Goal: Task Accomplishment & Management: Manage account settings

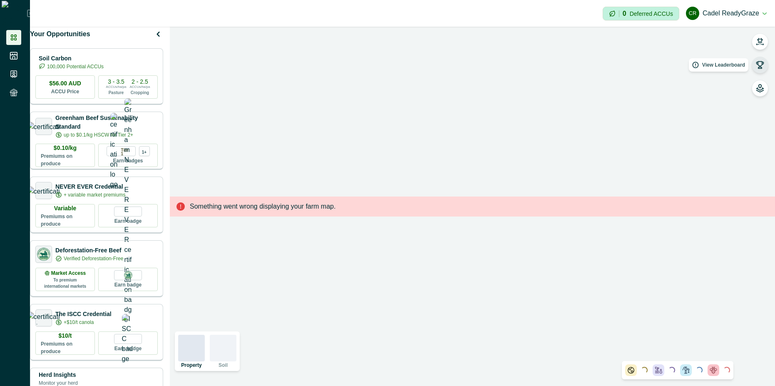
click at [754, 65] on button "button" at bounding box center [760, 65] width 17 height 17
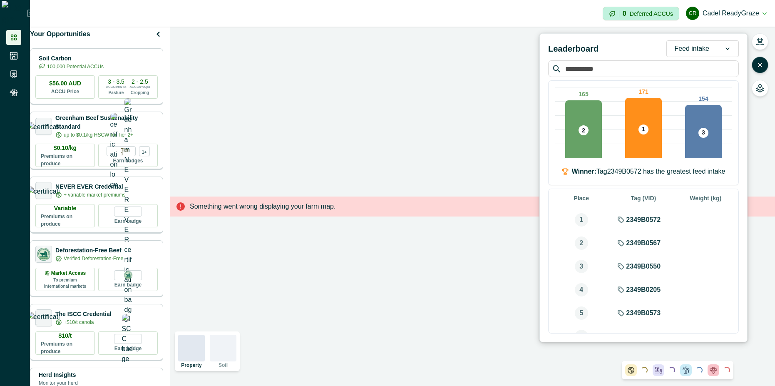
click at [715, 41] on div "Feed intake" at bounding box center [703, 48] width 72 height 17
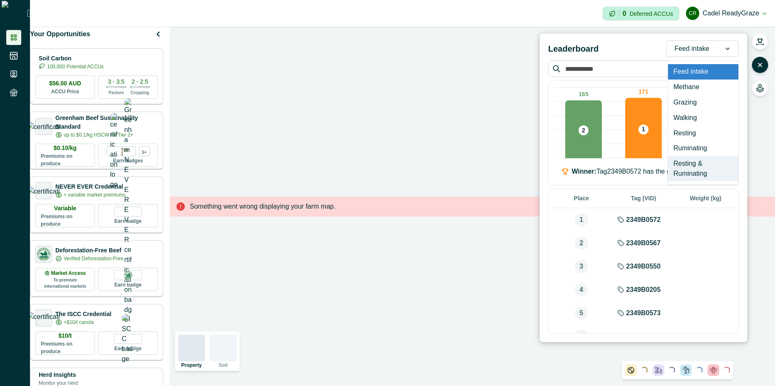
click at [699, 171] on div "Resting & Ruminating" at bounding box center [703, 168] width 70 height 25
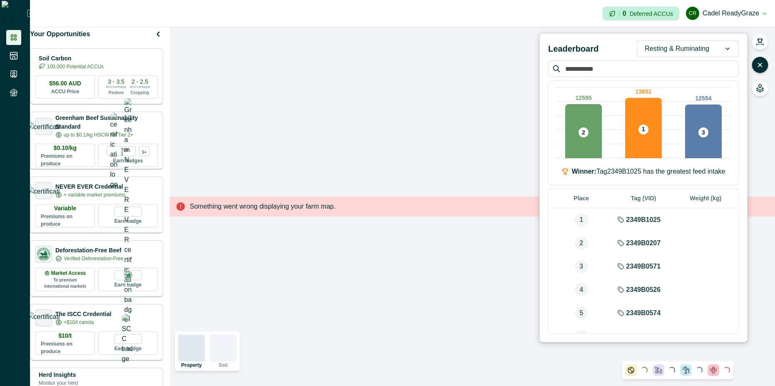
click at [542, 9] on div "Impersonation Mode 0 Deferred ACCUs CR Cadel ReadyGraze Sign out" at bounding box center [402, 13] width 745 height 27
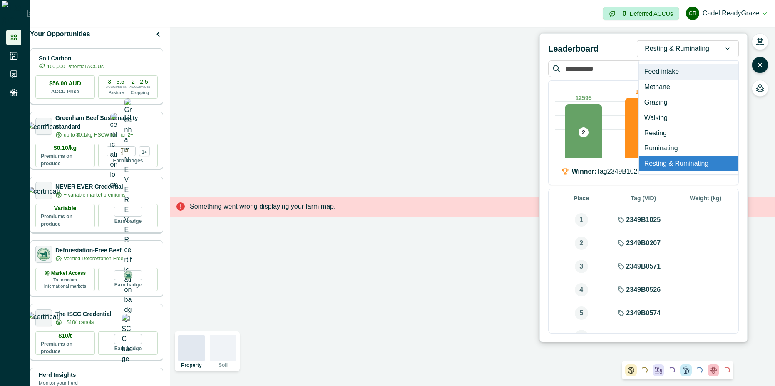
click at [706, 49] on div at bounding box center [677, 49] width 65 height 12
click at [680, 133] on div "Resting" at bounding box center [689, 132] width 100 height 15
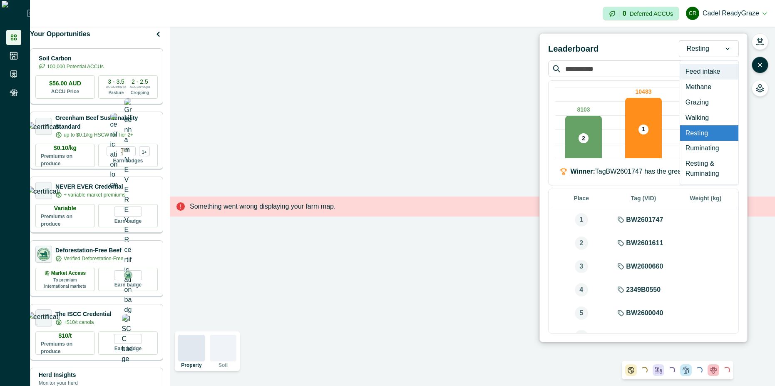
click at [695, 46] on div at bounding box center [698, 49] width 22 height 12
click at [703, 152] on div "Ruminating" at bounding box center [709, 148] width 58 height 15
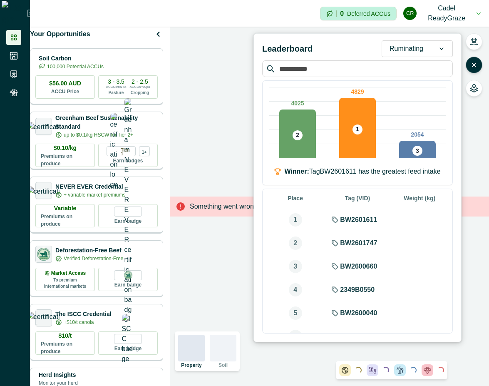
click at [419, 46] on div at bounding box center [407, 49] width 34 height 12
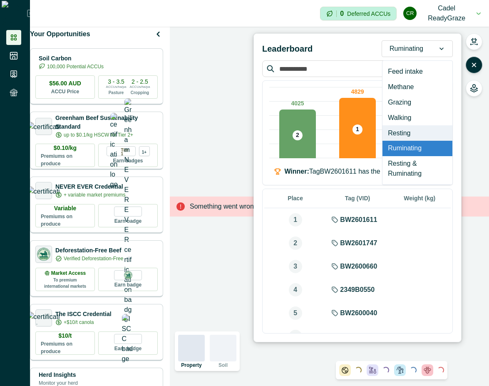
click at [408, 132] on div "Resting" at bounding box center [418, 132] width 70 height 15
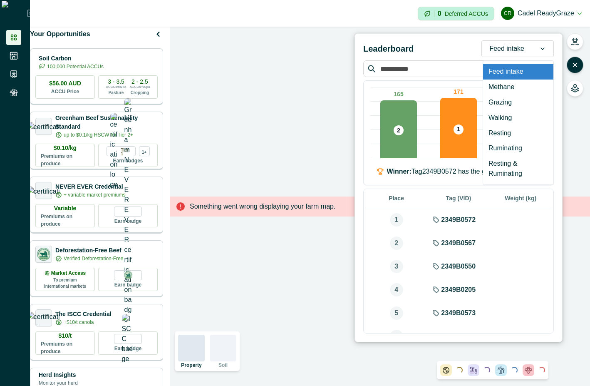
click at [532, 49] on div at bounding box center [543, 49] width 22 height 16
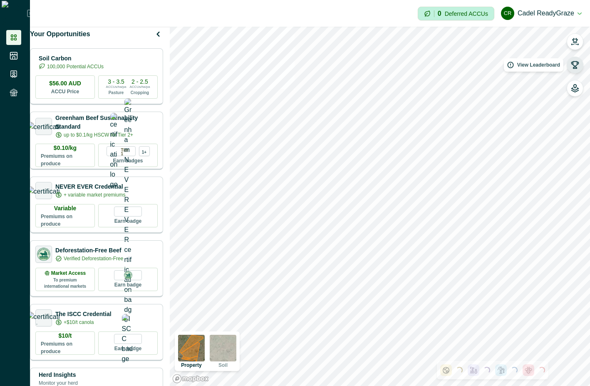
click at [576, 64] on icon "button" at bounding box center [575, 65] width 8 height 8
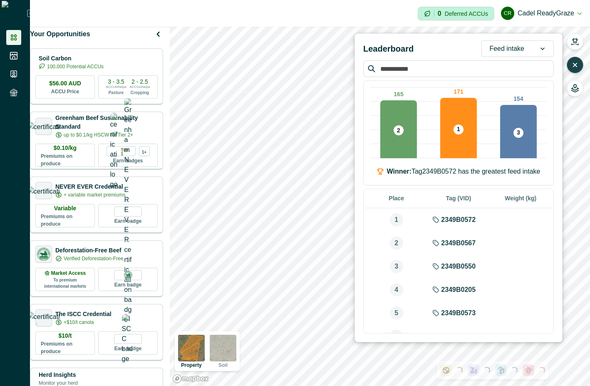
click at [525, 47] on div "Feed intake" at bounding box center [507, 48] width 50 height 13
click at [576, 61] on icon "button" at bounding box center [575, 65] width 8 height 8
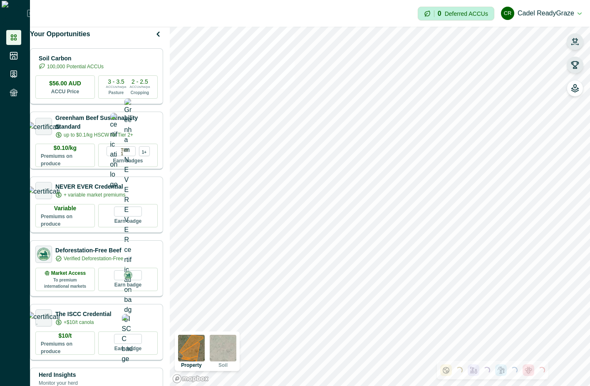
click at [573, 45] on icon "button" at bounding box center [575, 41] width 8 height 8
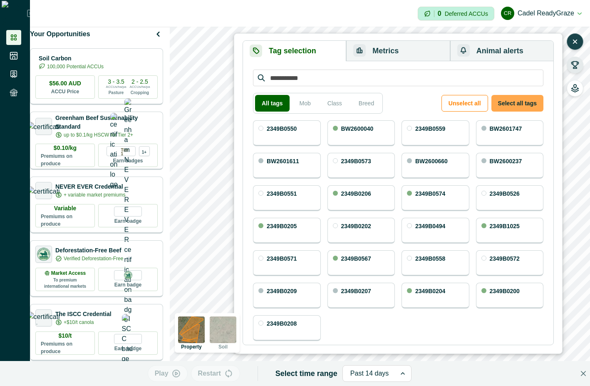
click at [521, 104] on button "Select all tags" at bounding box center [518, 103] width 52 height 17
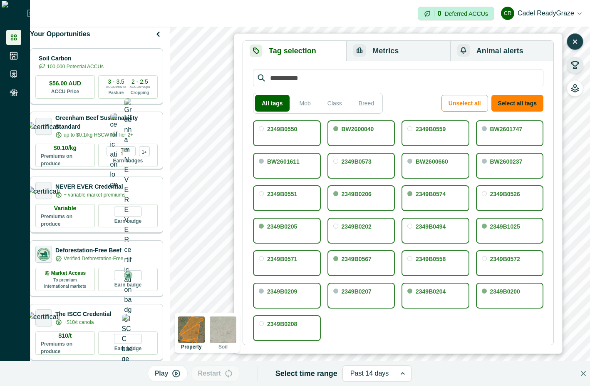
click at [376, 54] on button "Metrics" at bounding box center [398, 51] width 104 height 20
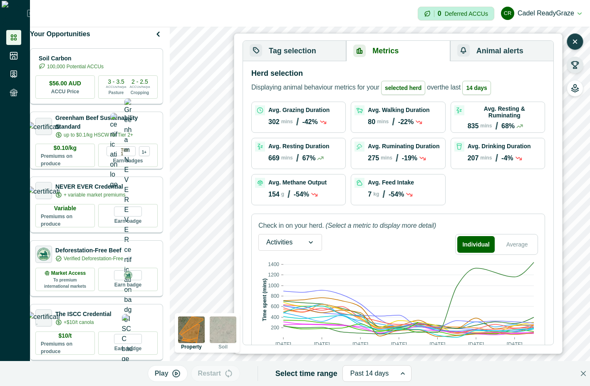
scroll to position [55, 0]
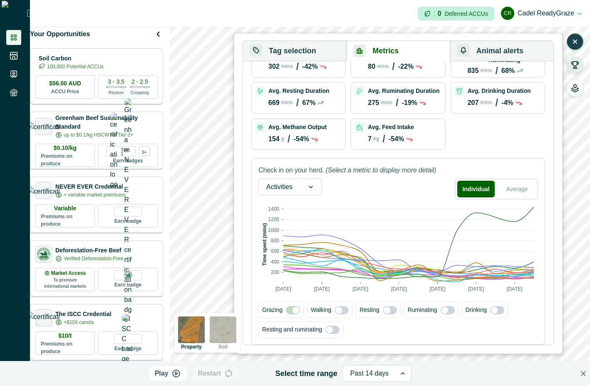
click at [336, 330] on span at bounding box center [333, 330] width 14 height 8
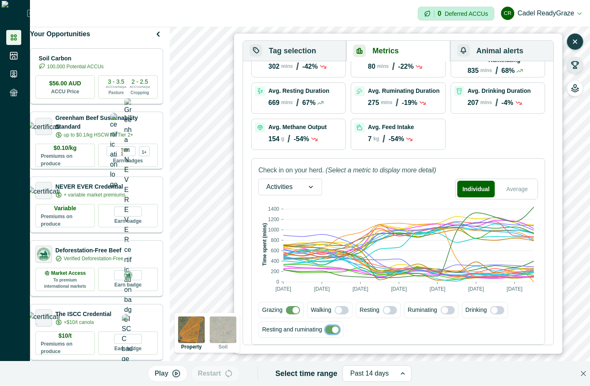
click at [336, 330] on span at bounding box center [335, 329] width 7 height 7
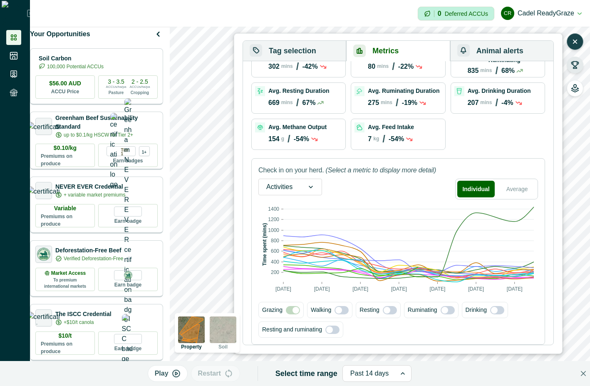
click at [447, 311] on span at bounding box center [448, 310] width 14 height 8
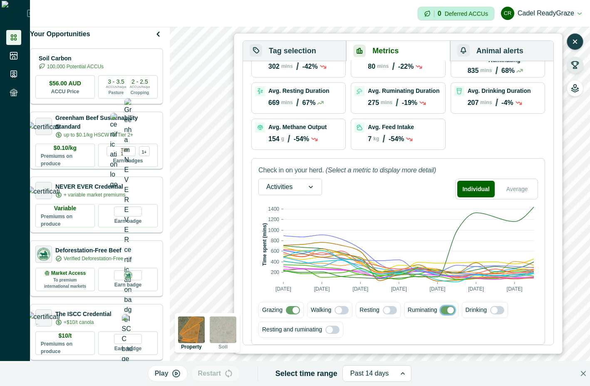
click at [448, 311] on span at bounding box center [451, 310] width 7 height 7
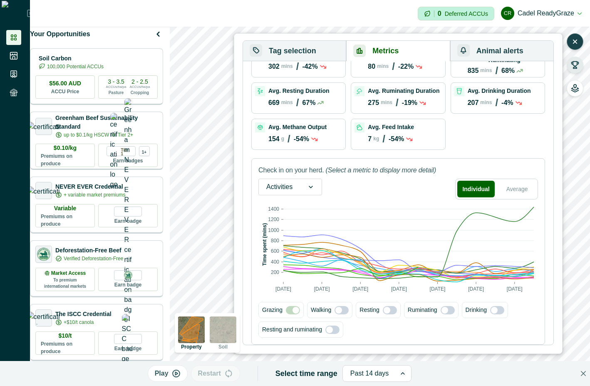
click at [497, 312] on span at bounding box center [497, 310] width 14 height 8
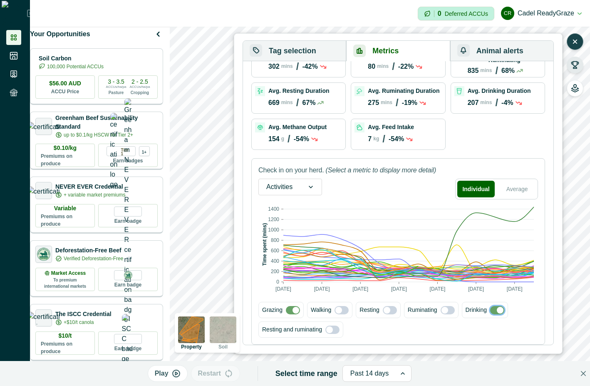
click at [497, 312] on span at bounding box center [500, 310] width 7 height 7
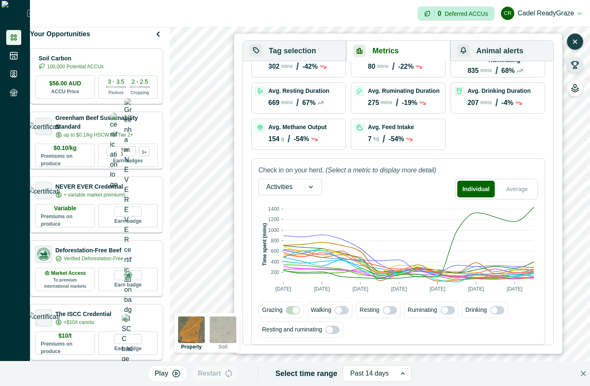
click at [330, 331] on span at bounding box center [329, 329] width 7 height 7
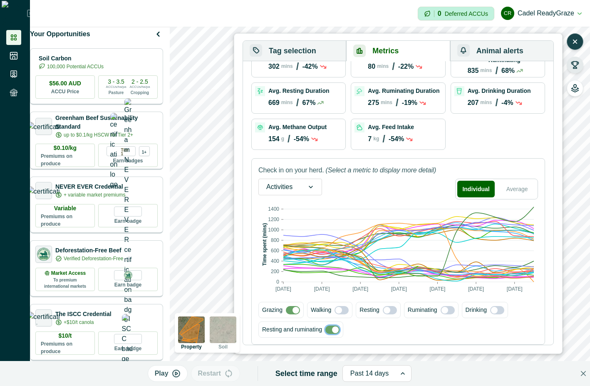
click at [330, 331] on span at bounding box center [333, 330] width 14 height 8
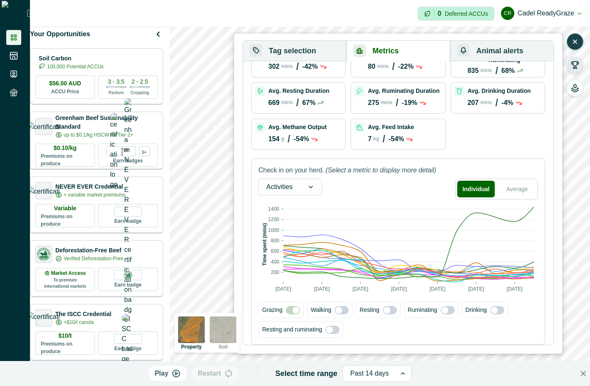
scroll to position [0, 0]
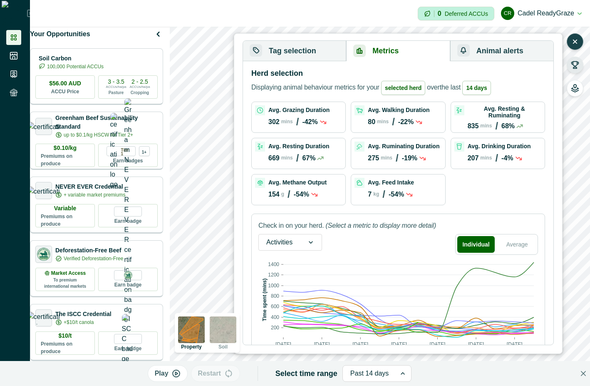
click at [575, 45] on icon "button" at bounding box center [575, 41] width 8 height 8
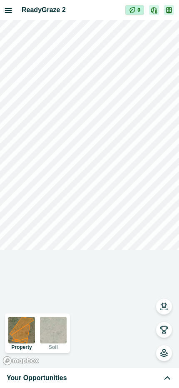
click at [109, 381] on div "Your Opportunities" at bounding box center [90, 378] width 166 height 10
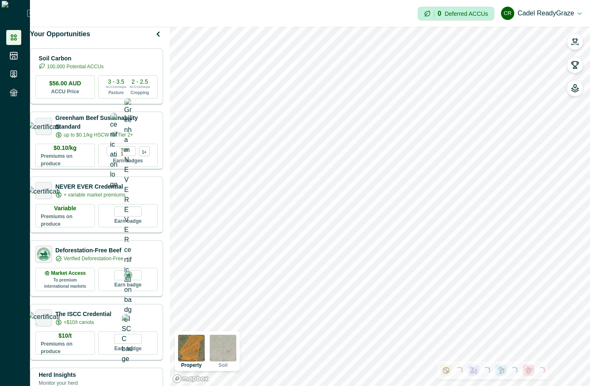
click at [584, 12] on div "Impersonation Mode 0 Deferred ACCUs [PERSON_NAME] ReadyGraze Sign out" at bounding box center [310, 13] width 560 height 27
click at [577, 11] on button "[PERSON_NAME] ReadyGraze" at bounding box center [541, 13] width 81 height 20
click at [554, 35] on button "Sign out" at bounding box center [535, 37] width 92 height 14
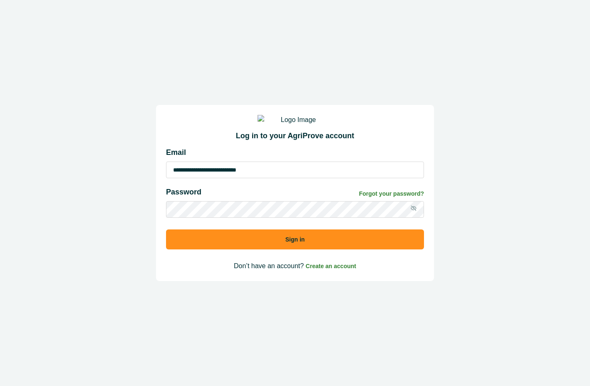
click at [278, 175] on input "**********" at bounding box center [295, 170] width 258 height 17
type input "**********"
click at [269, 249] on button "Sign in" at bounding box center [295, 239] width 258 height 20
